Goal: Register for event/course

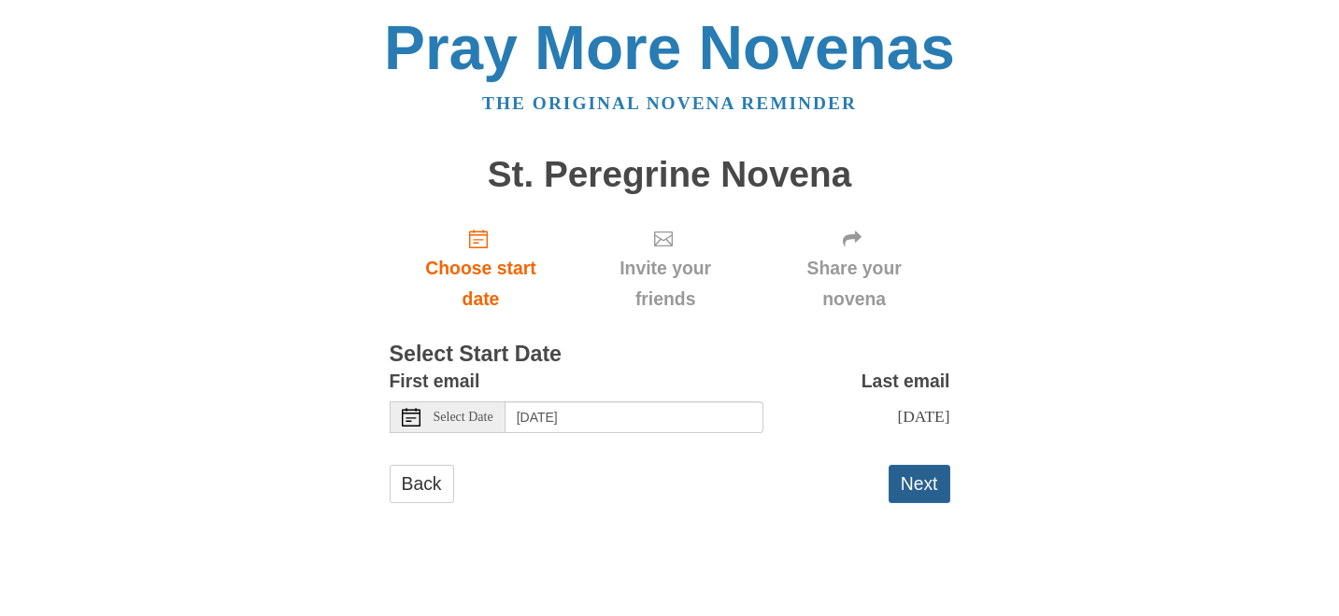
click at [935, 479] on button "Next" at bounding box center [919, 484] width 62 height 38
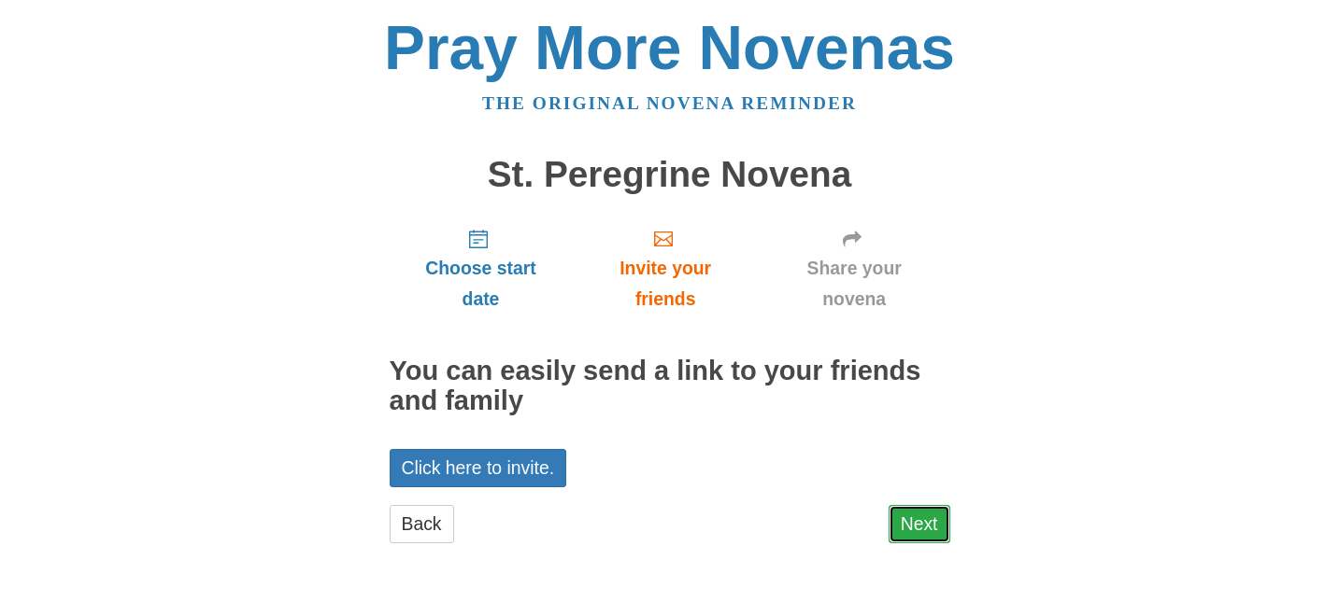
click at [928, 517] on link "Next" at bounding box center [919, 524] width 62 height 38
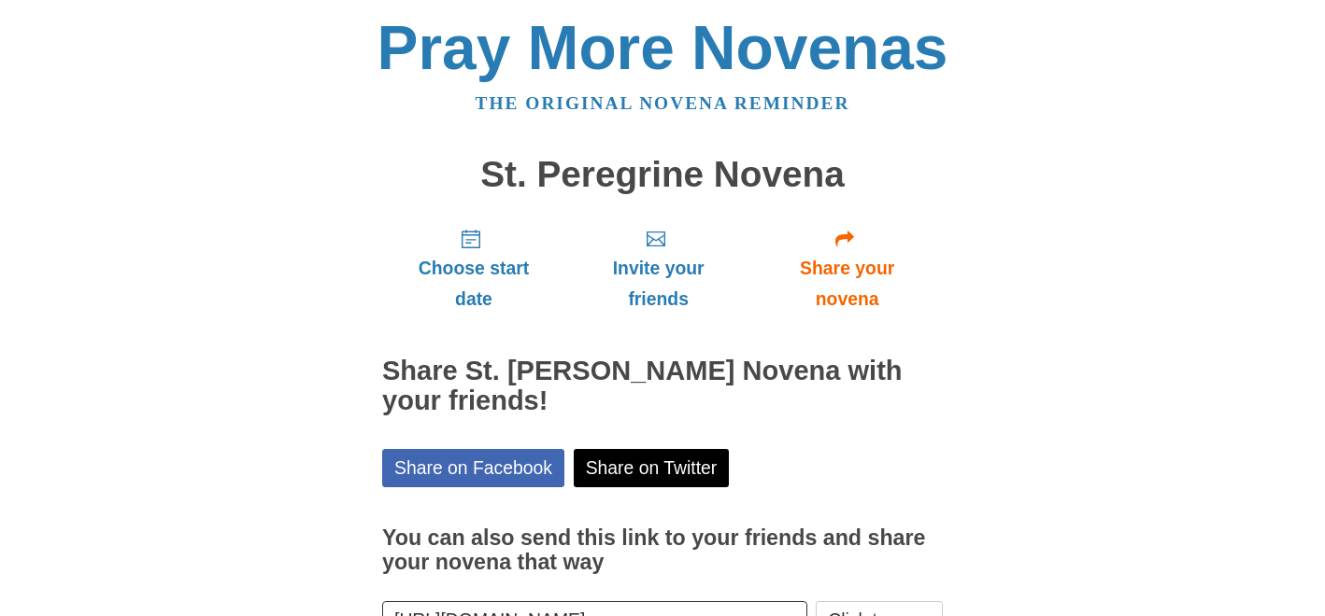
scroll to position [134, 0]
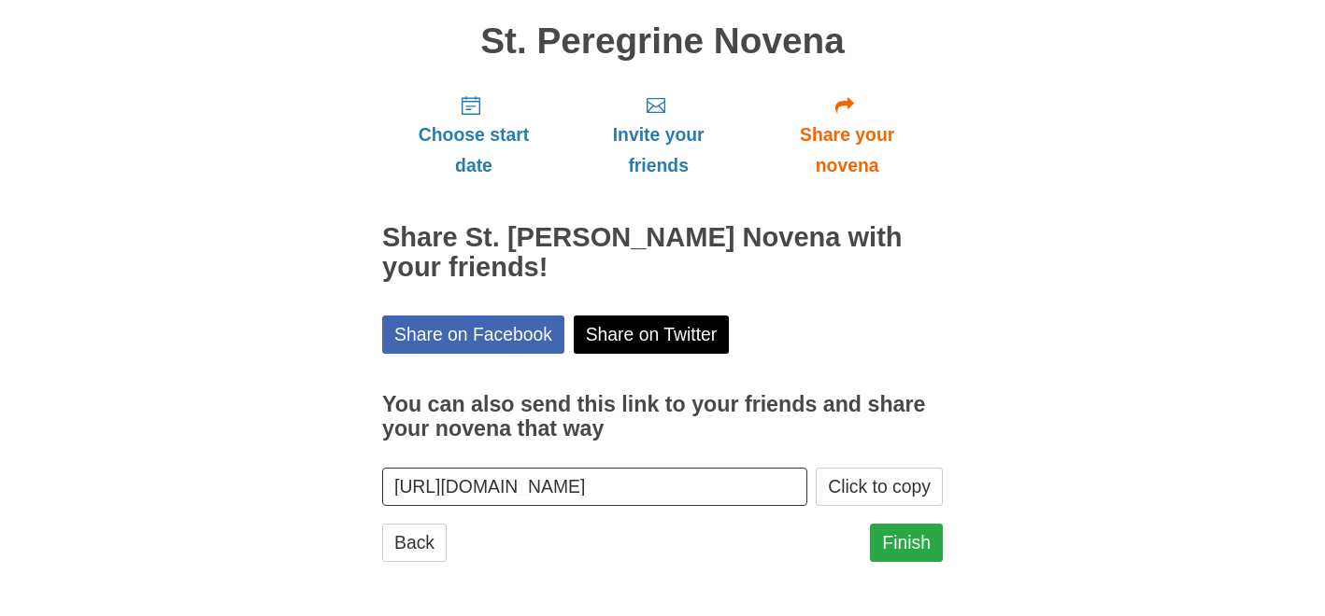
click at [910, 546] on link "Finish" at bounding box center [906, 543] width 73 height 38
